Goal: Transaction & Acquisition: Download file/media

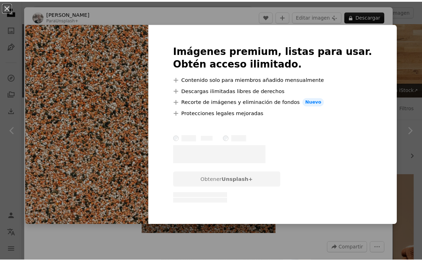
scroll to position [801, 0]
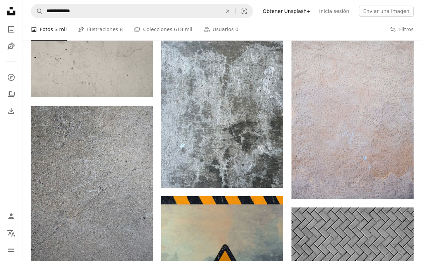
scroll to position [1442, 0]
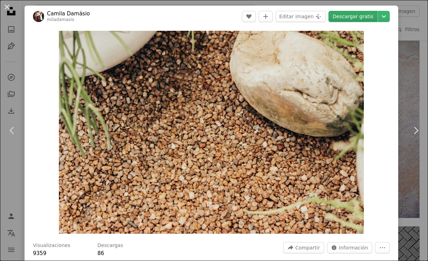
click at [355, 18] on link "Descargar gratis" at bounding box center [352, 16] width 49 height 11
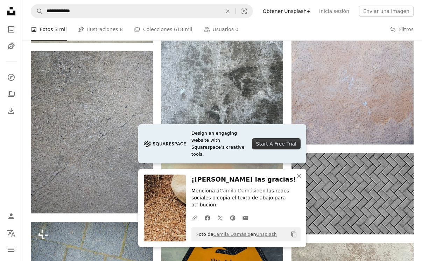
scroll to position [1512, 0]
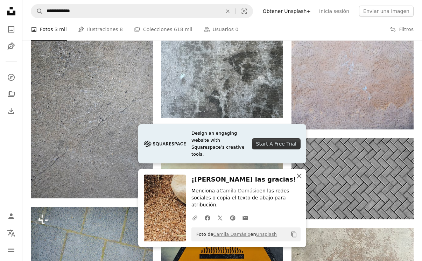
click at [297, 173] on icon "An X shape" at bounding box center [299, 176] width 8 height 8
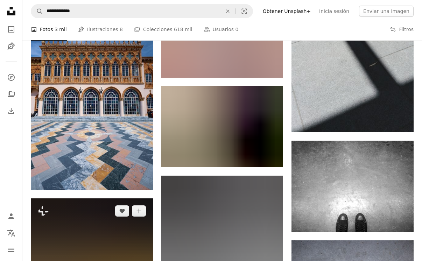
scroll to position [4739, 0]
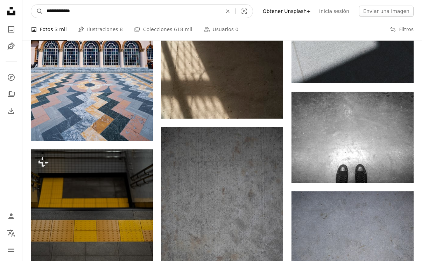
click at [57, 8] on input "**********" at bounding box center [131, 11] width 177 height 13
click at [68, 8] on input "**********" at bounding box center [131, 11] width 177 height 13
type input "**********"
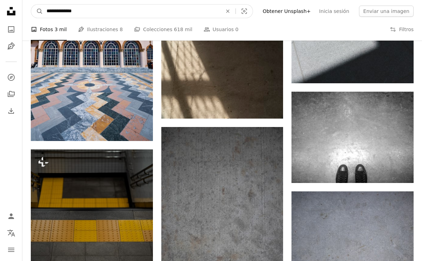
click button "A magnifying glass" at bounding box center [37, 11] width 12 height 13
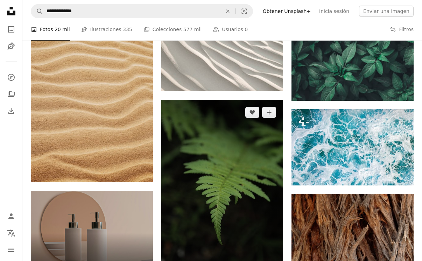
scroll to position [1390, 0]
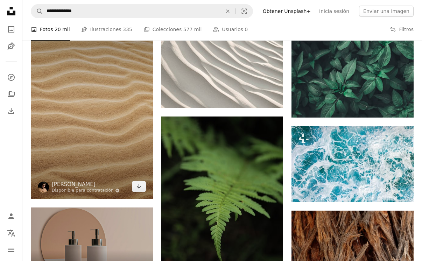
click at [81, 88] on img at bounding box center [92, 107] width 122 height 183
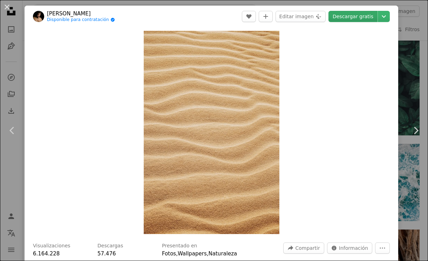
click at [338, 16] on link "Descargar gratis" at bounding box center [352, 16] width 49 height 11
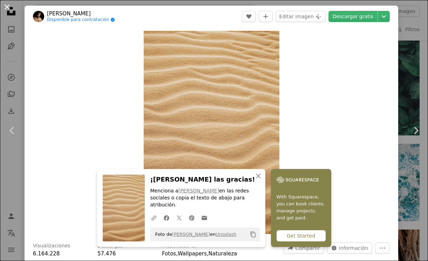
click at [8, 8] on button "An X shape" at bounding box center [7, 7] width 8 height 8
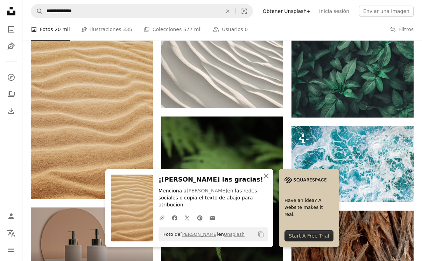
click at [269, 174] on icon "button" at bounding box center [266, 176] width 5 height 5
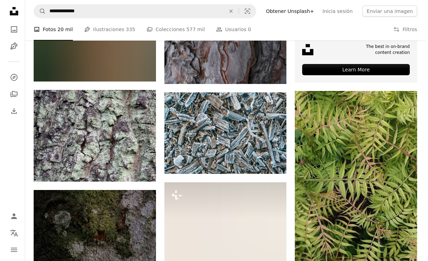
scroll to position [2780, 0]
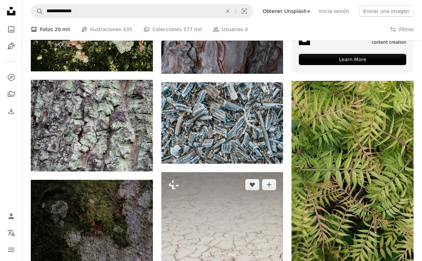
click at [209, 172] on img at bounding box center [222, 263] width 122 height 183
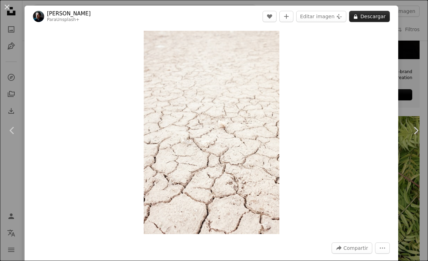
click at [354, 18] on icon at bounding box center [356, 16] width 4 height 5
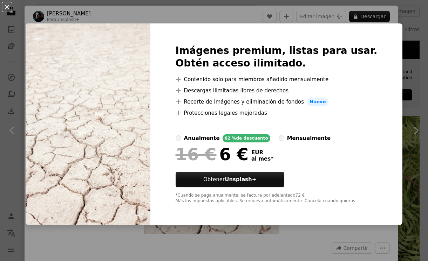
click at [25, 102] on div "An X shape Imágenes premium, listas para usar. Obtén acceso ilimitado. A plus s…" at bounding box center [214, 130] width 428 height 261
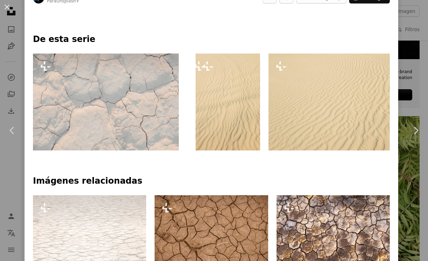
scroll to position [449, 0]
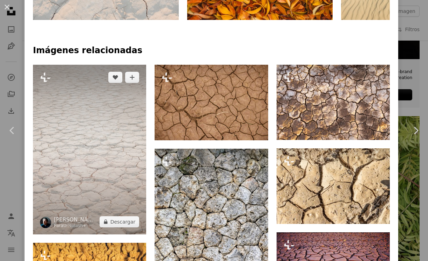
click at [94, 139] on img at bounding box center [89, 150] width 113 height 170
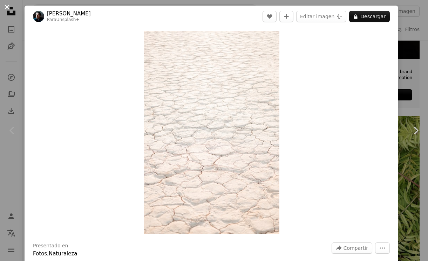
click at [6, 5] on button "An X shape" at bounding box center [7, 7] width 8 height 8
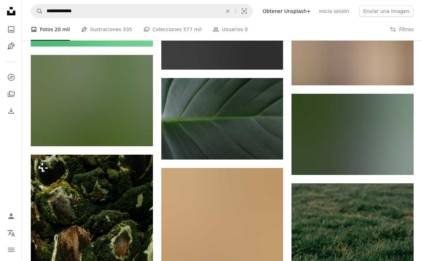
scroll to position [5085, 0]
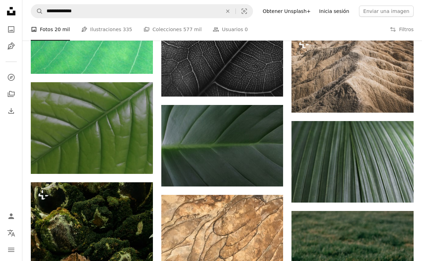
click at [347, 10] on link "Inicia sesión" at bounding box center [334, 11] width 39 height 11
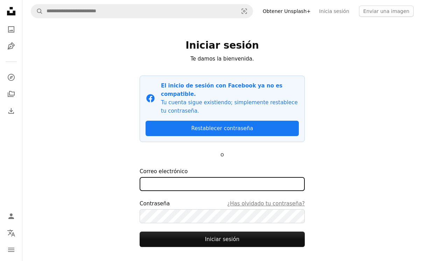
click at [241, 177] on input "Correo electrónico" at bounding box center [222, 184] width 165 height 14
type input "**********"
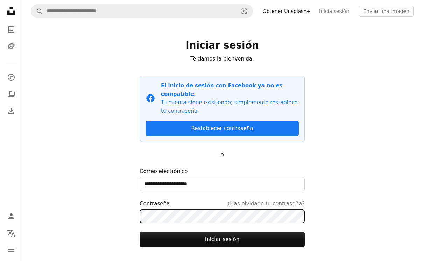
click at [140, 232] on button "Iniciar sesión" at bounding box center [222, 239] width 165 height 15
